Goal: Find specific page/section: Find specific page/section

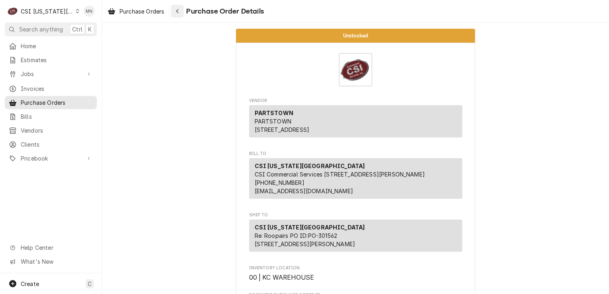
click at [183, 10] on button "Navigate back" at bounding box center [177, 11] width 13 height 13
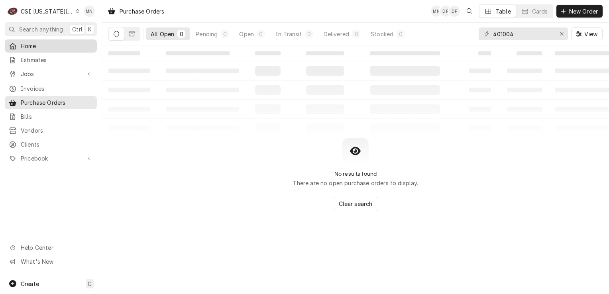
click at [34, 42] on span "Home" at bounding box center [57, 46] width 72 height 8
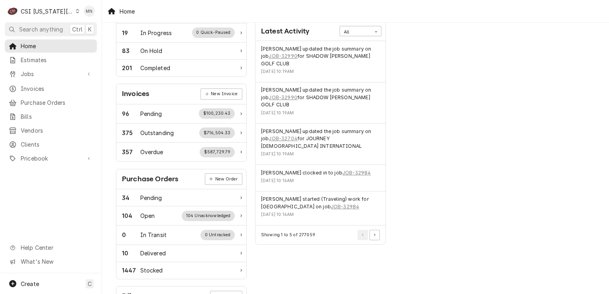
scroll to position [199, 0]
